Goal: Information Seeking & Learning: Learn about a topic

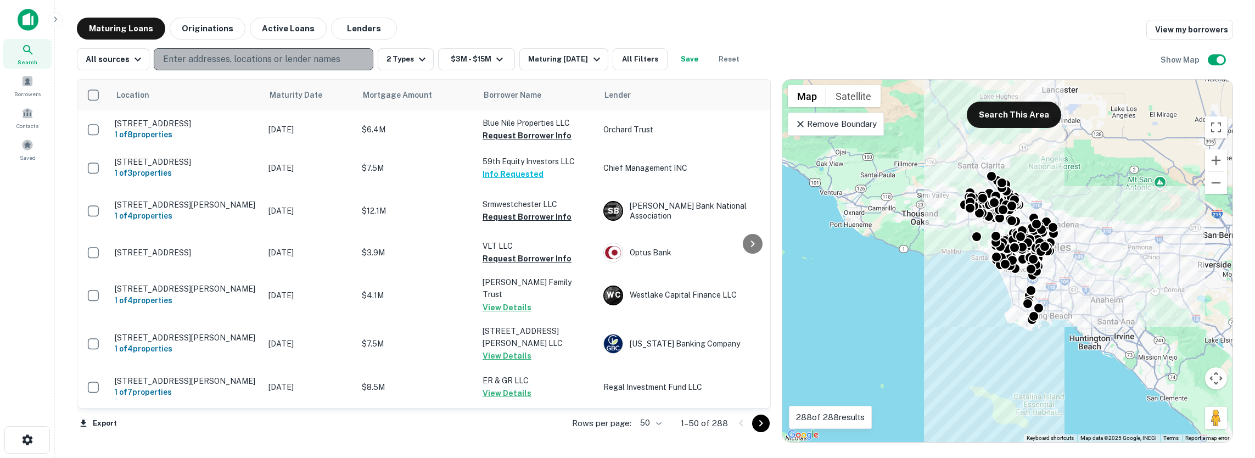
click at [175, 60] on p "Enter addresses, locations or lender names" at bounding box center [251, 59] width 177 height 13
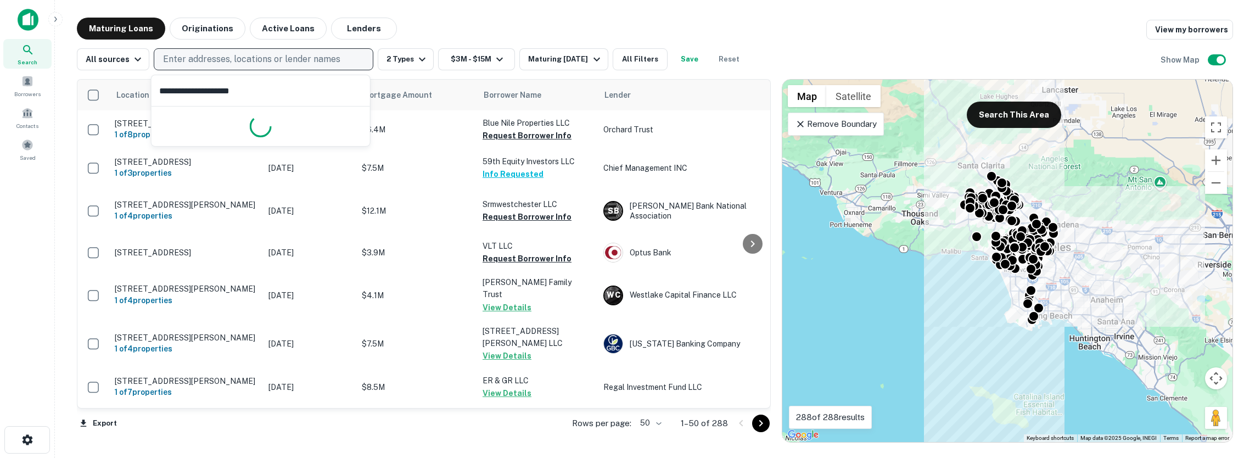
type input "**********"
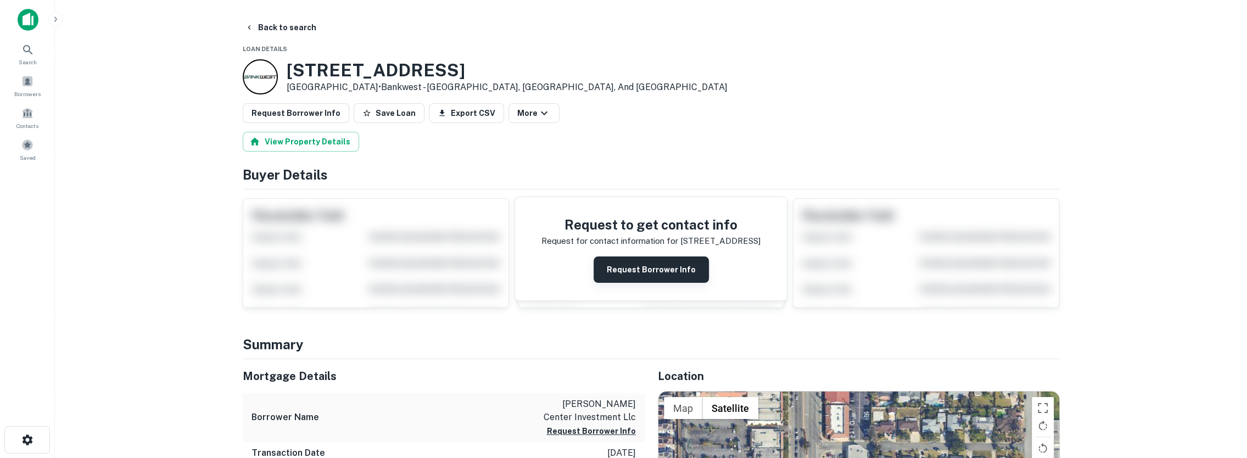
click at [627, 270] on button "Request Borrower Info" at bounding box center [651, 269] width 115 height 26
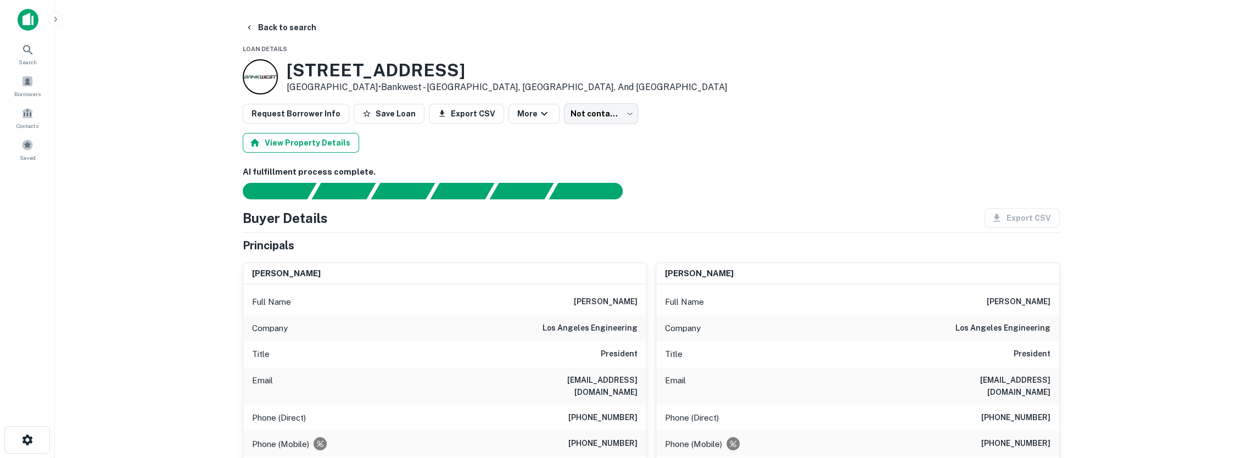
click at [299, 146] on button "View Property Details" at bounding box center [301, 143] width 116 height 20
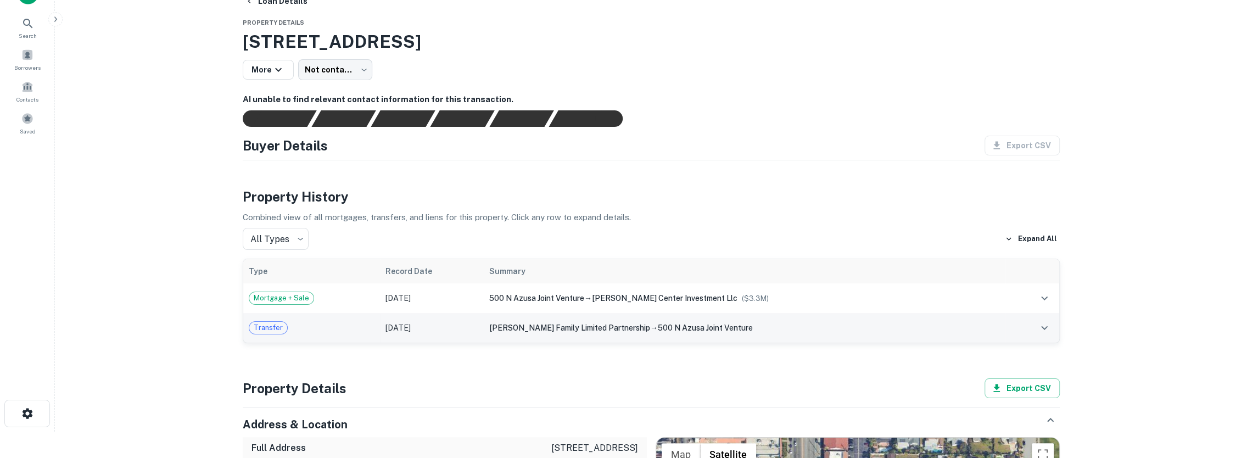
scroll to position [110, 0]
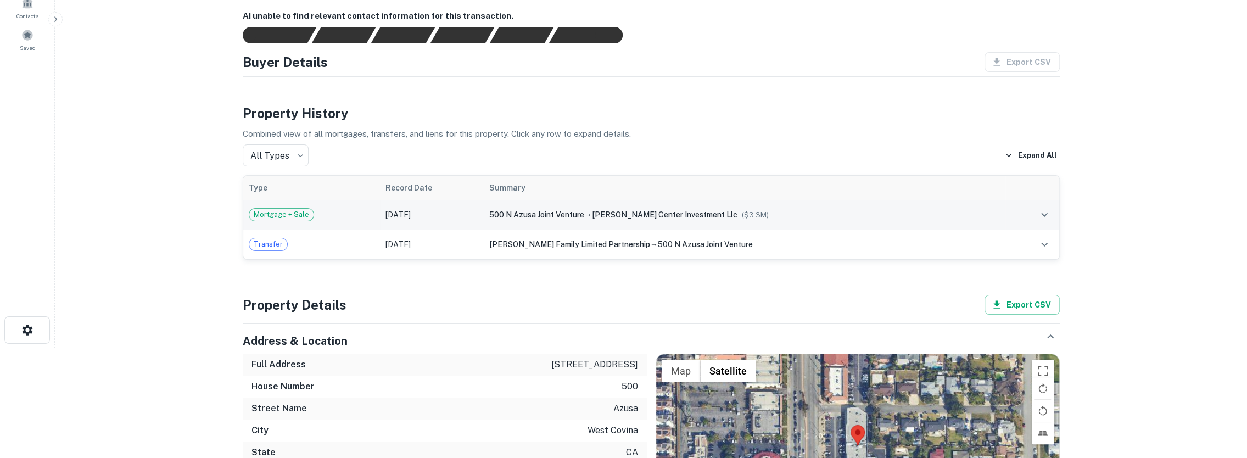
click at [1050, 217] on icon "expand row" at bounding box center [1044, 214] width 13 height 13
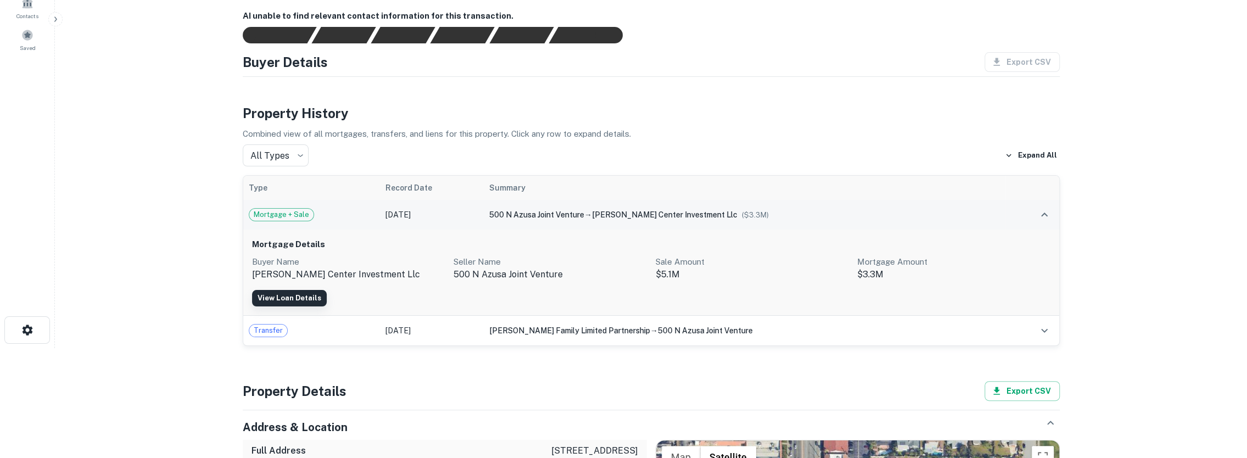
click at [295, 298] on link "View Loan Details" at bounding box center [289, 298] width 75 height 16
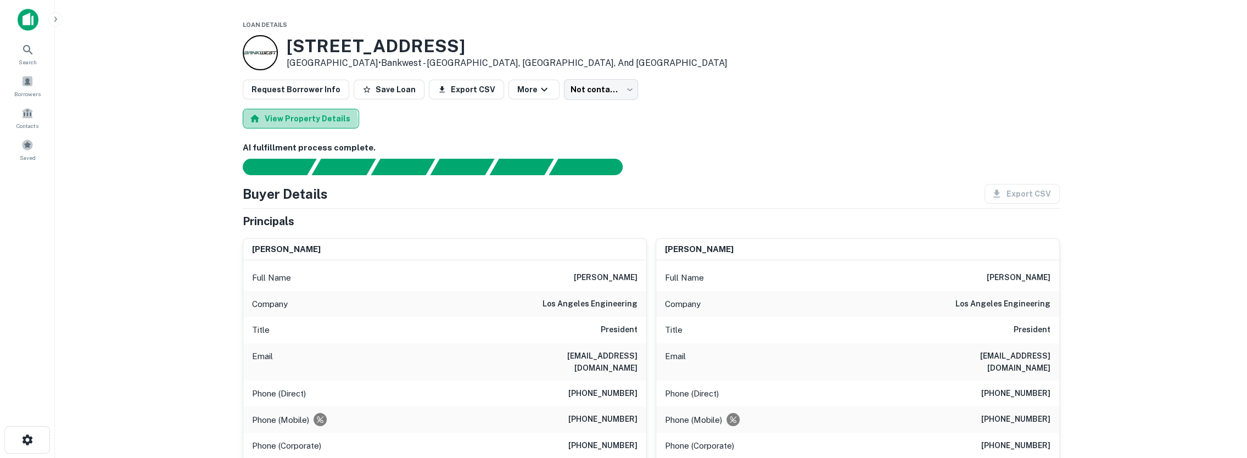
click at [299, 121] on button "View Property Details" at bounding box center [301, 119] width 116 height 20
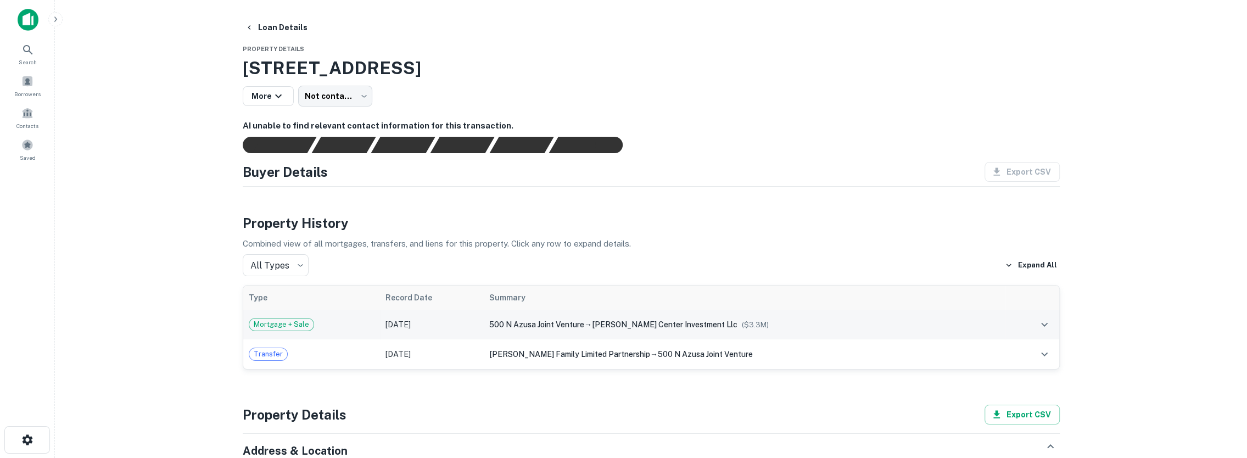
click at [286, 324] on span "Mortgage + Sale" at bounding box center [281, 324] width 64 height 11
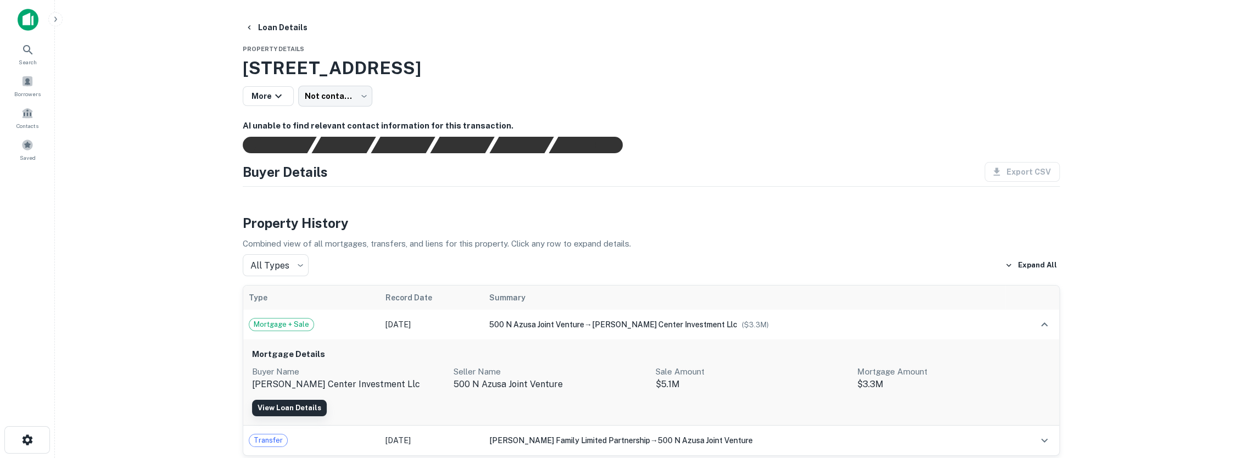
click at [305, 404] on link "View Loan Details" at bounding box center [289, 408] width 75 height 16
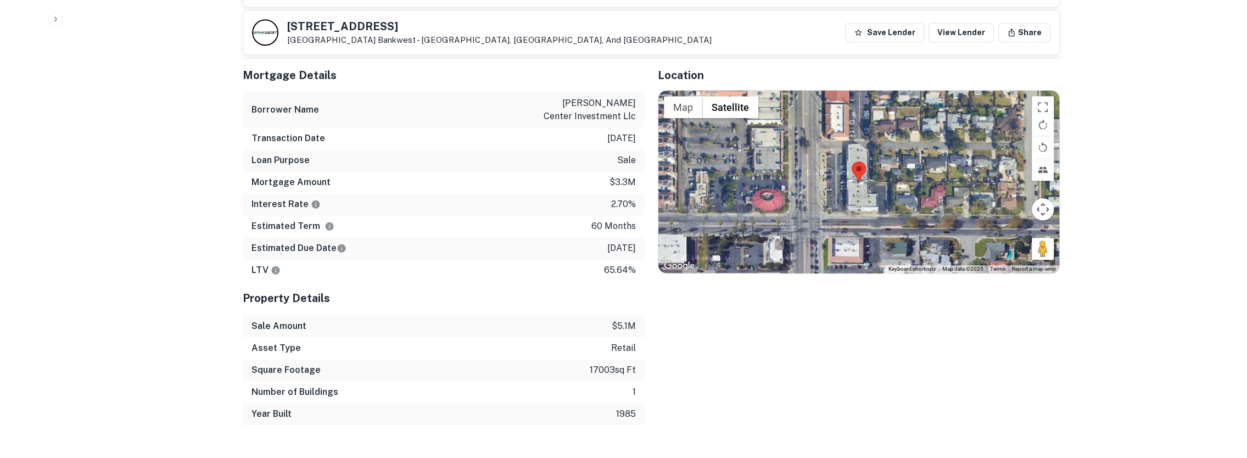
scroll to position [879, 0]
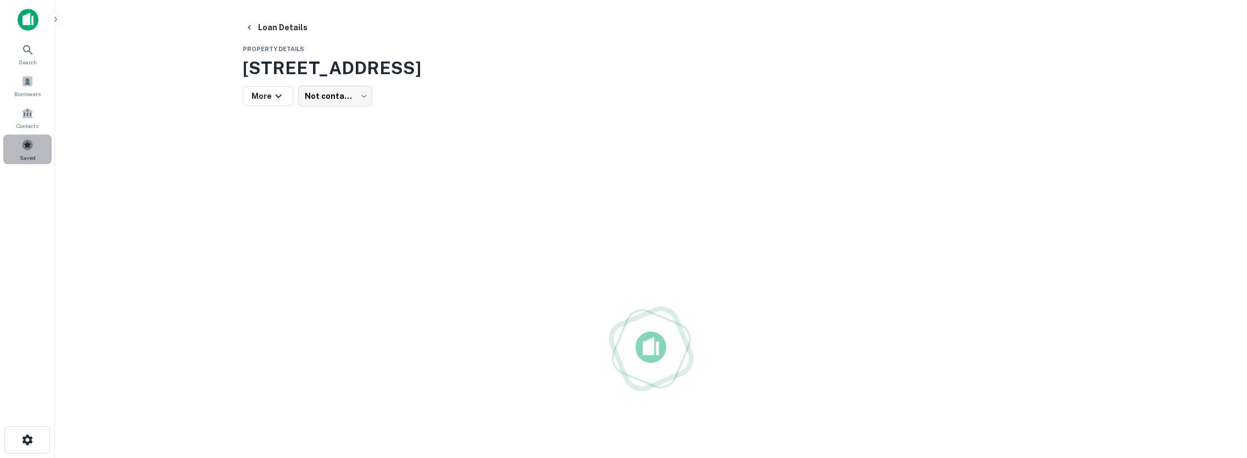
click at [33, 146] on span at bounding box center [27, 145] width 12 height 12
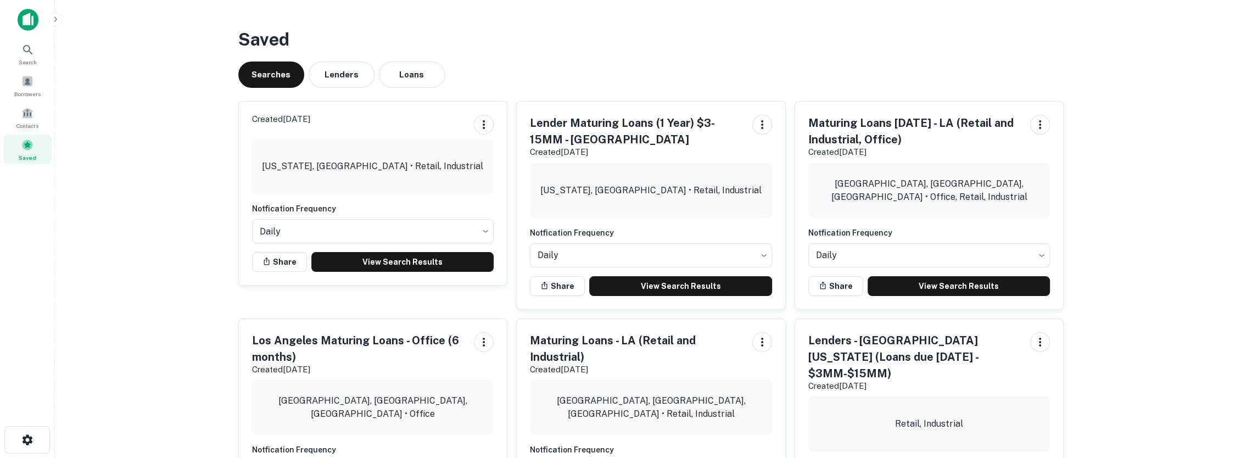
click at [970, 361] on h5 "Lenders - [GEOGRAPHIC_DATA][US_STATE] (Loans due [DATE] - $3MM-$15MM)" at bounding box center [915, 356] width 214 height 49
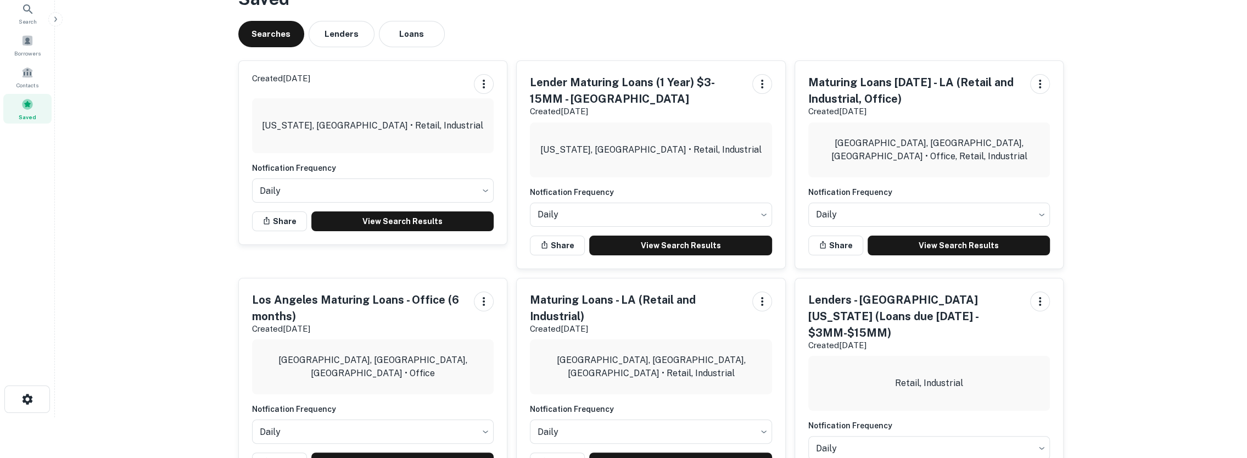
scroll to position [110, 0]
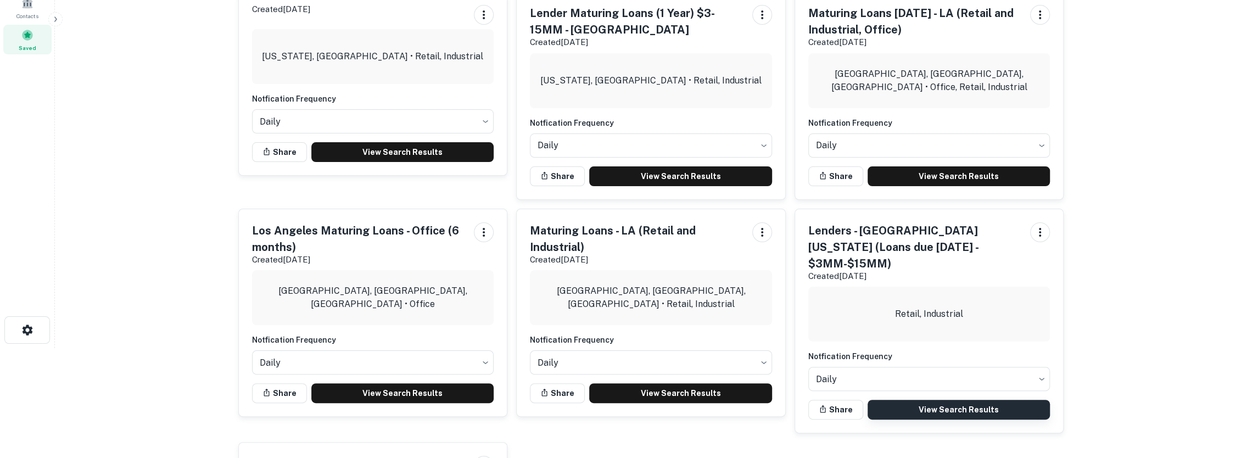
click at [970, 400] on link "View Search Results" at bounding box center [959, 410] width 183 height 20
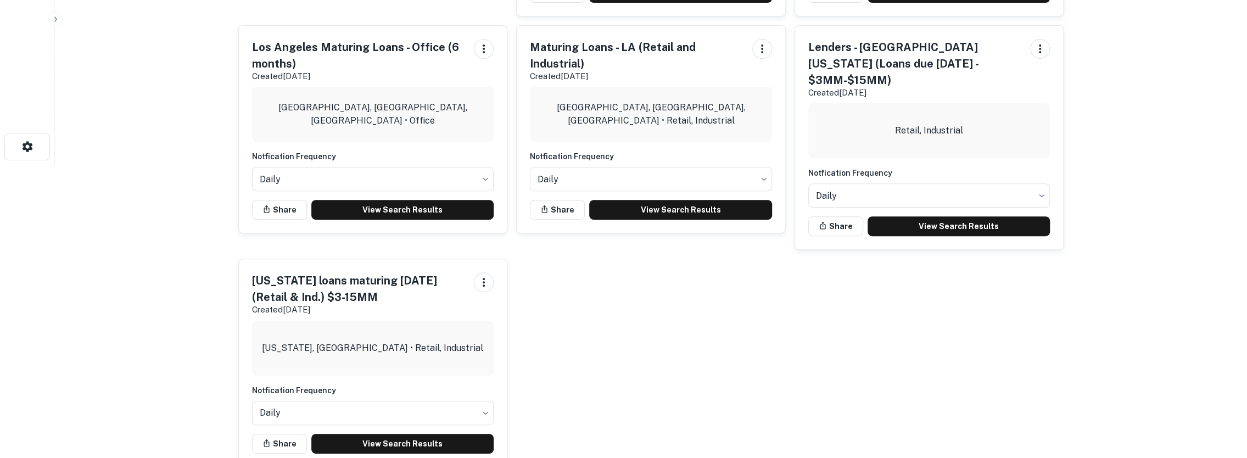
scroll to position [302, 0]
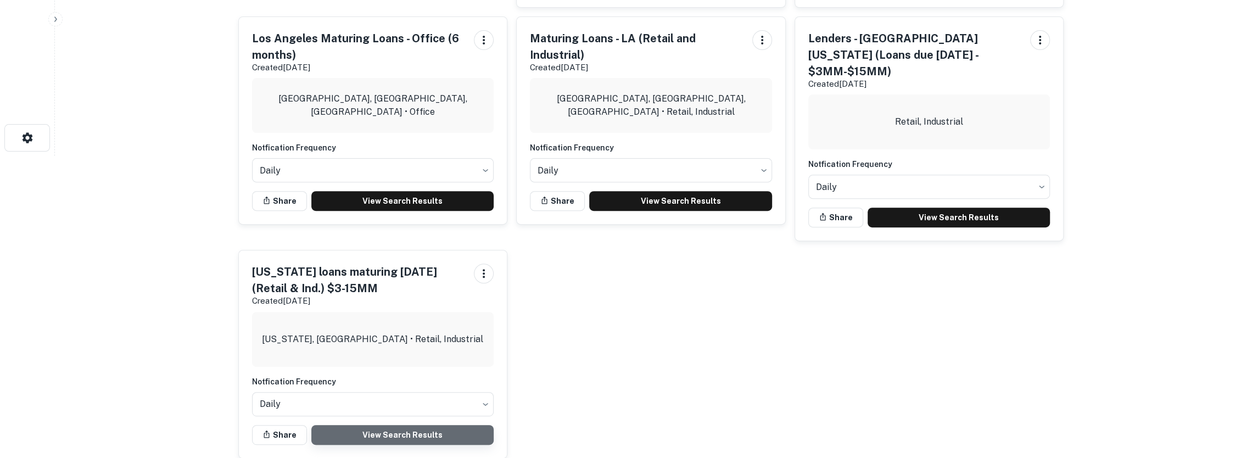
click at [428, 425] on link "View Search Results" at bounding box center [402, 435] width 183 height 20
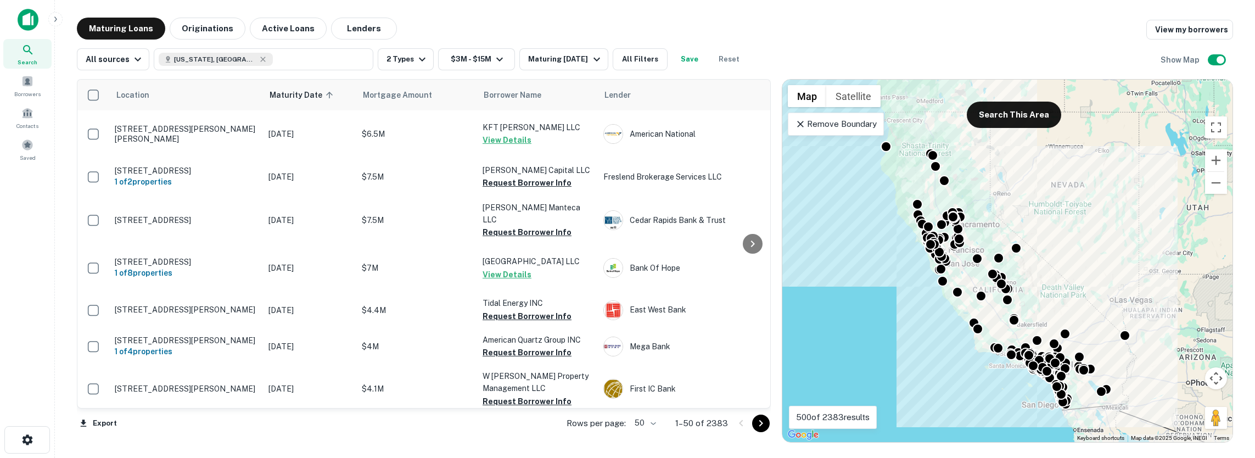
click at [657, 422] on body "Search Borrowers Contacts Saved Maturing Loans Originations Active Loans Lender…" at bounding box center [627, 229] width 1255 height 458
click at [645, 435] on li "100" at bounding box center [647, 435] width 32 height 20
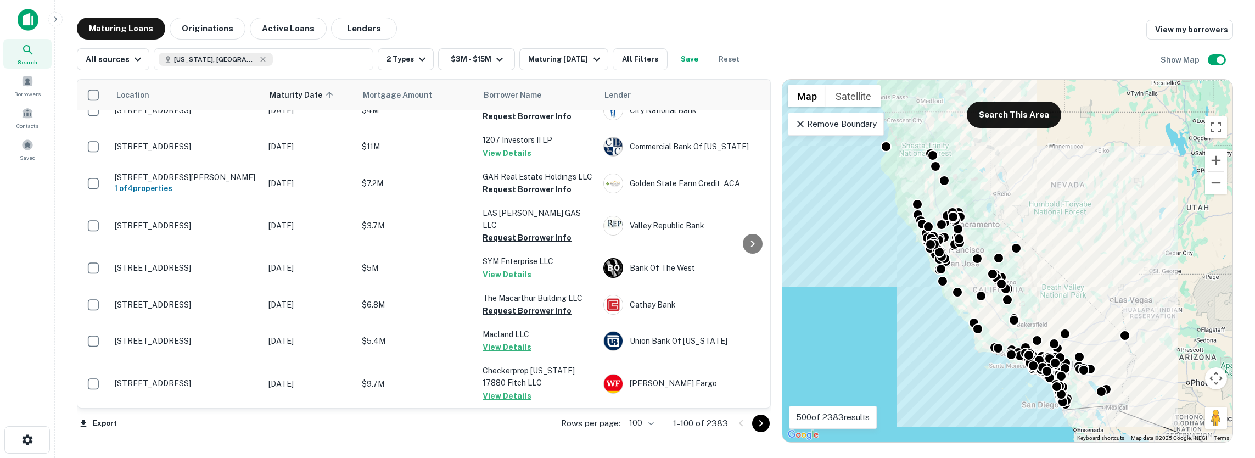
scroll to position [3893, 0]
click at [762, 424] on icon "Go to next page" at bounding box center [761, 423] width 4 height 7
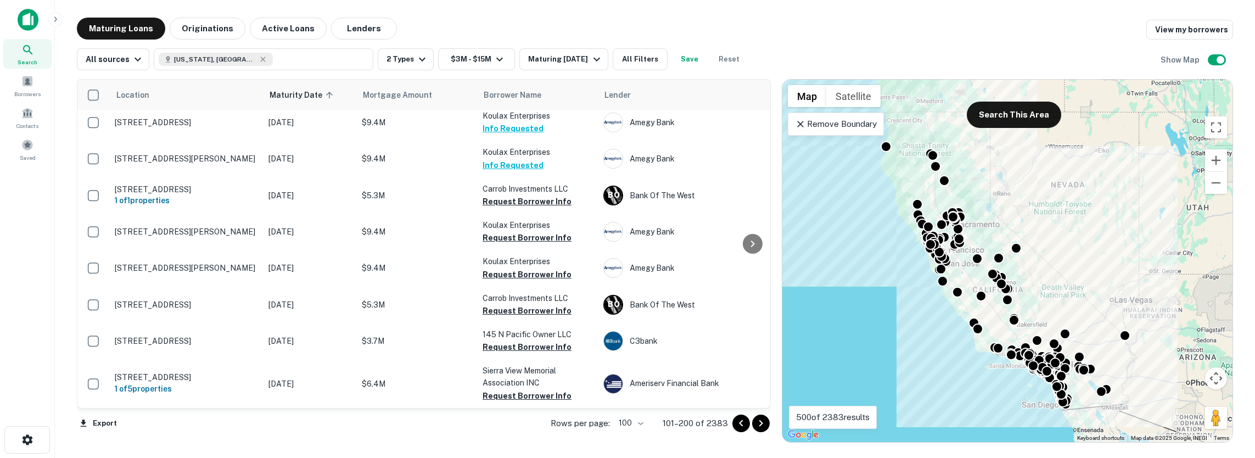
scroll to position [4069, 0]
click at [763, 423] on icon "Go to next page" at bounding box center [761, 423] width 13 height 13
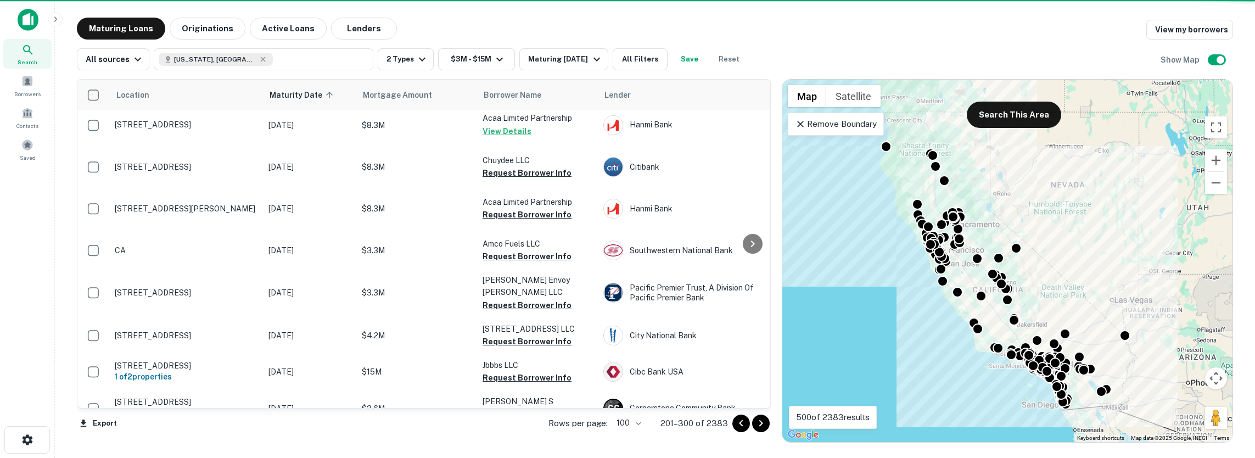
scroll to position [3997, 0]
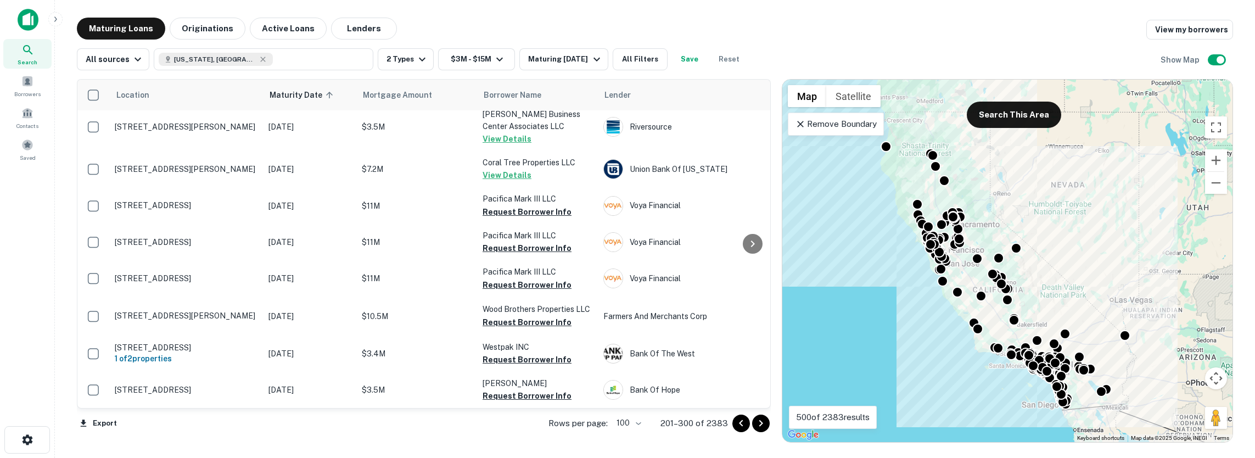
click at [766, 423] on icon "Go to next page" at bounding box center [761, 423] width 13 height 13
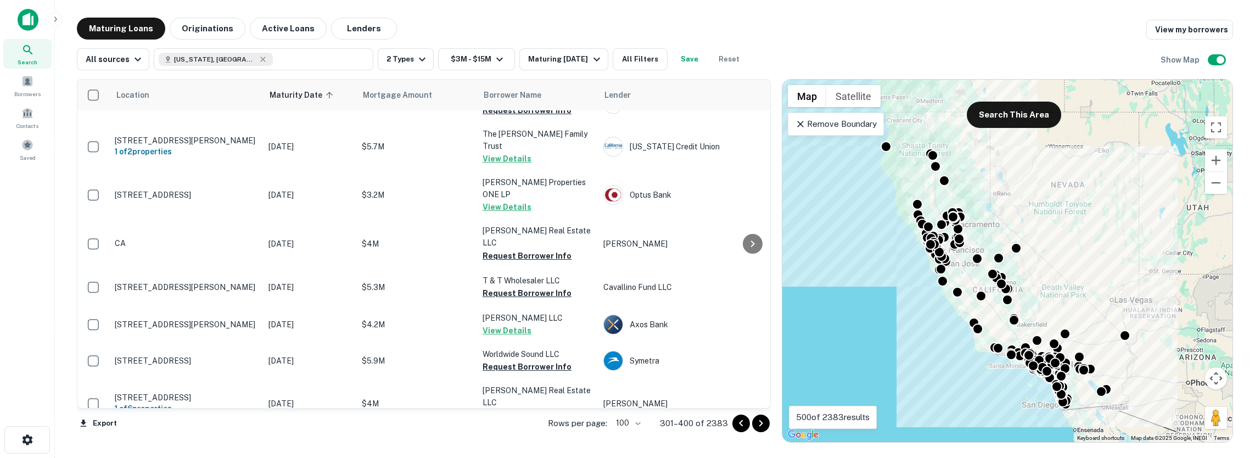
scroll to position [4021, 0]
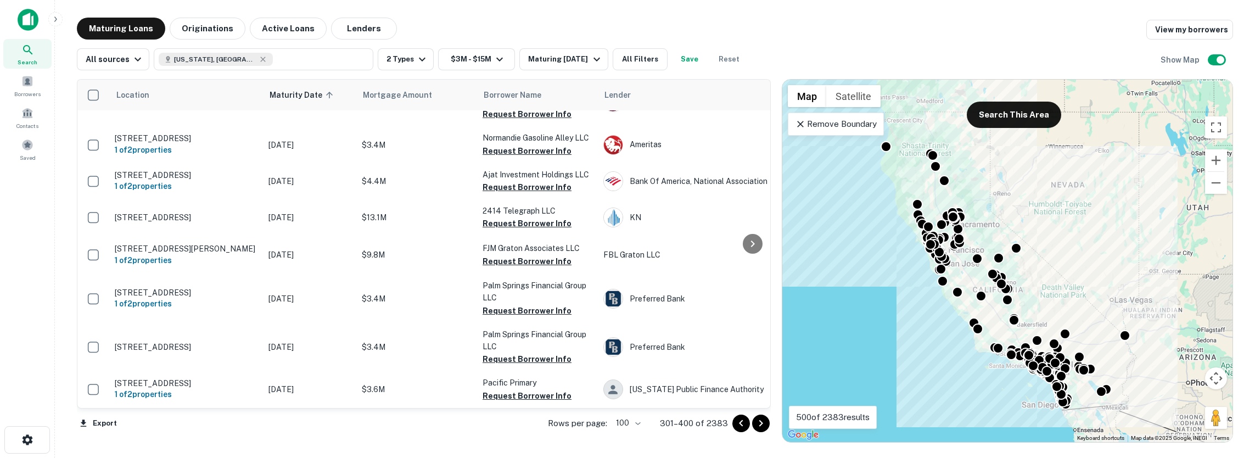
click at [758, 424] on icon "Go to next page" at bounding box center [761, 423] width 13 height 13
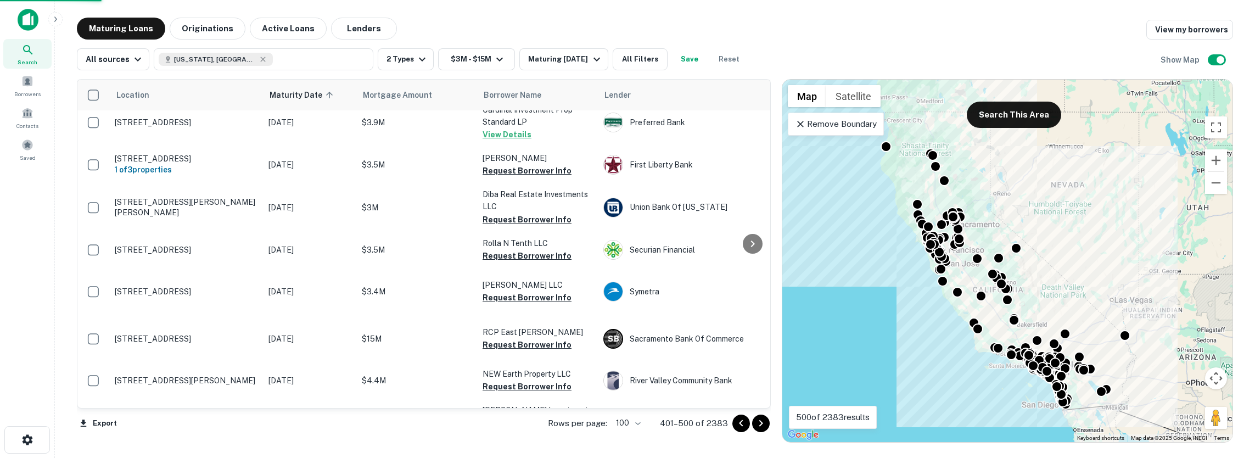
scroll to position [3901, 0]
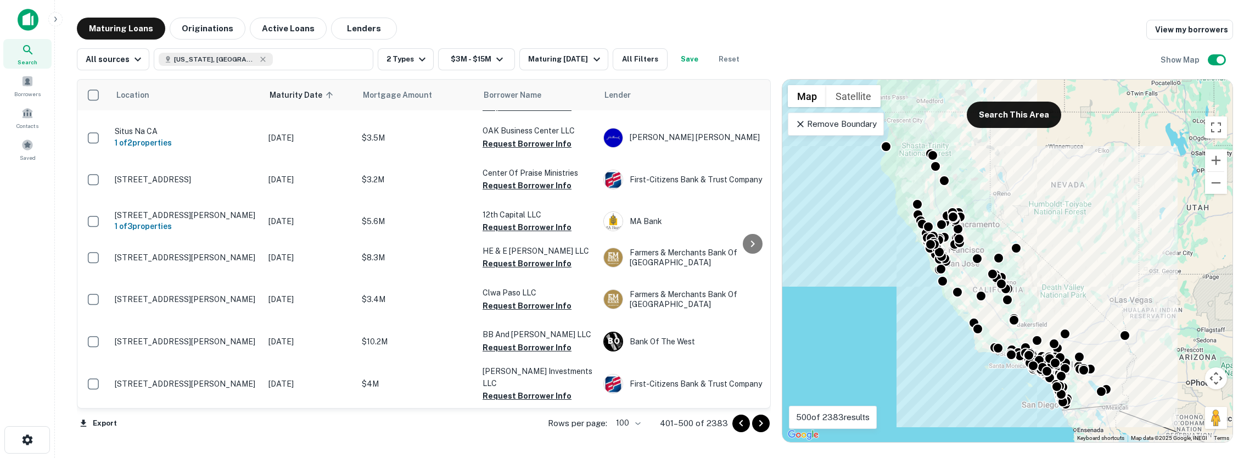
click at [758, 424] on icon "Go to next page" at bounding box center [761, 423] width 13 height 13
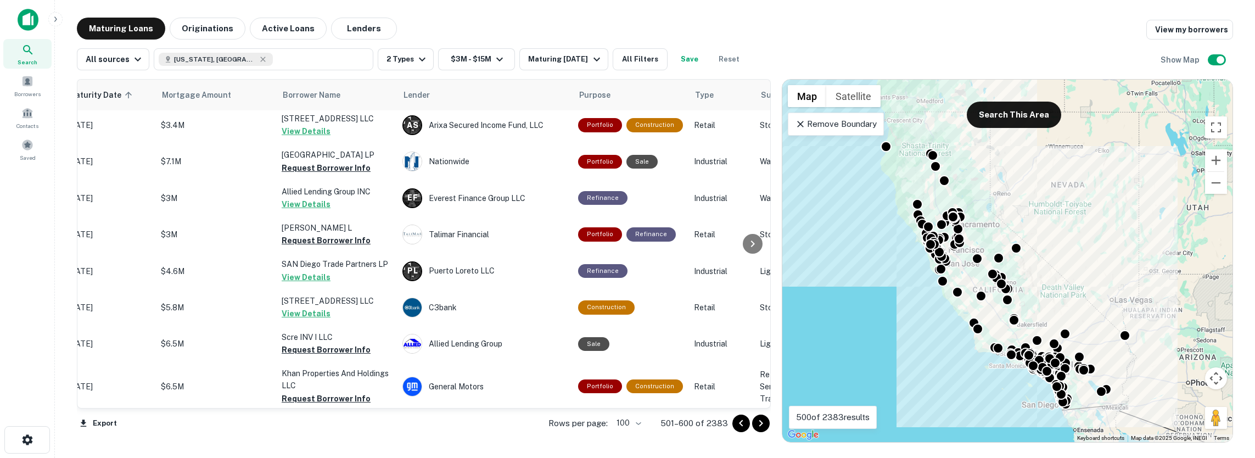
scroll to position [3892, 0]
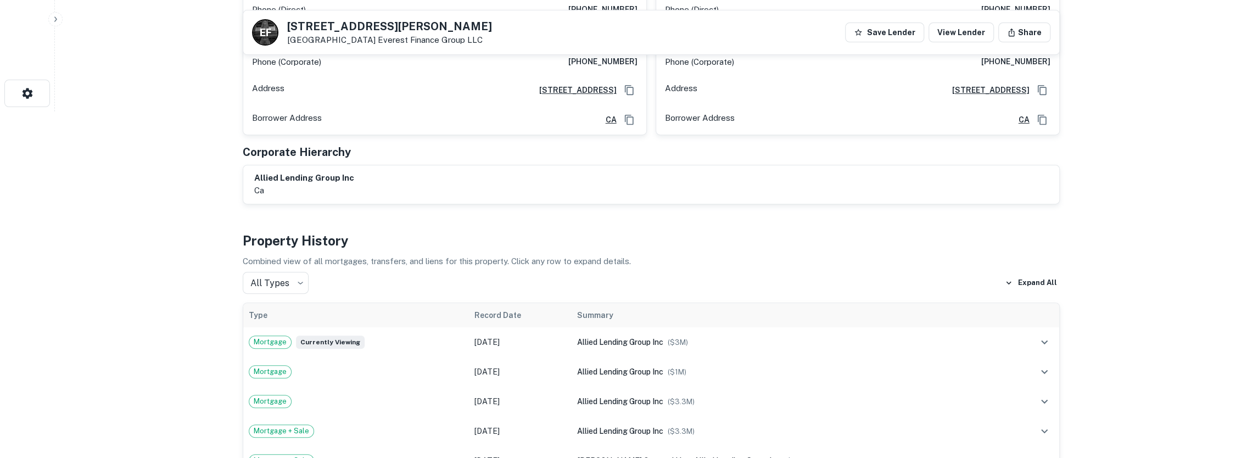
scroll to position [275, 0]
